Goal: Task Accomplishment & Management: Manage account settings

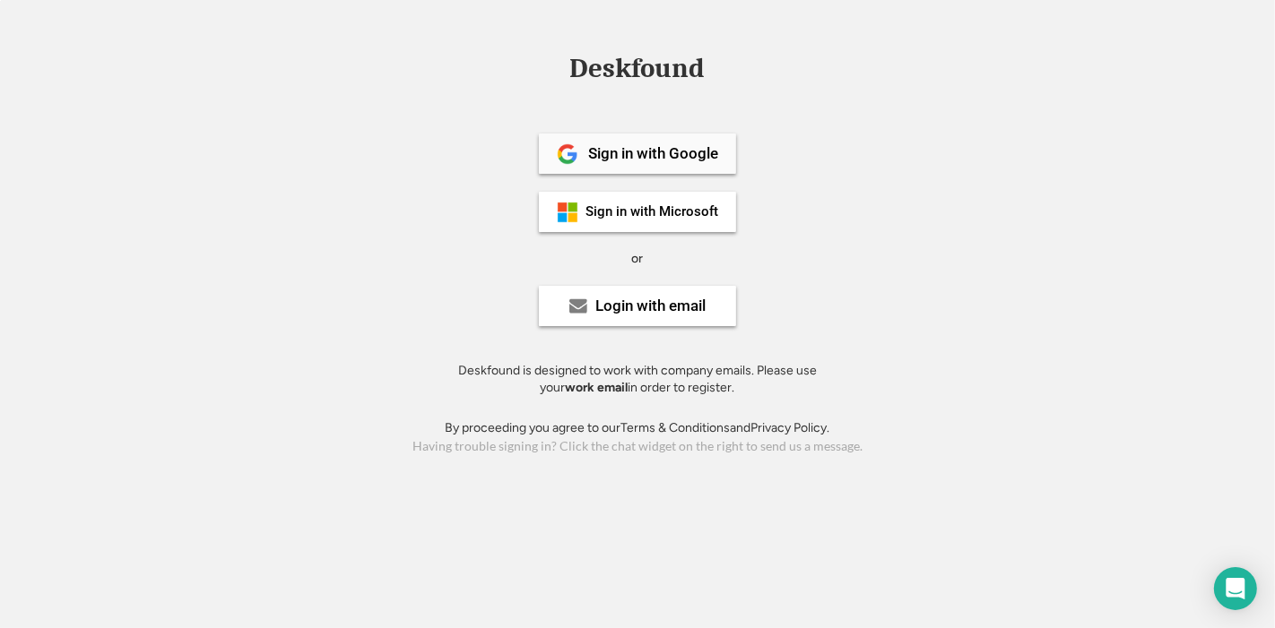
click at [636, 150] on div "Sign in with Google" at bounding box center [653, 153] width 130 height 15
